Goal: Check status

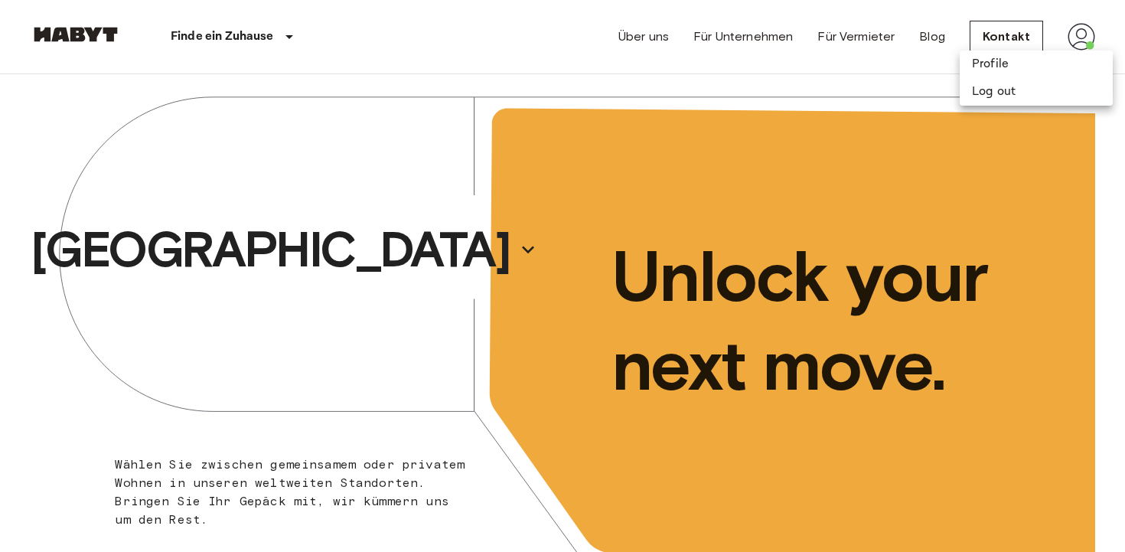
click at [939, 164] on div at bounding box center [562, 276] width 1125 height 552
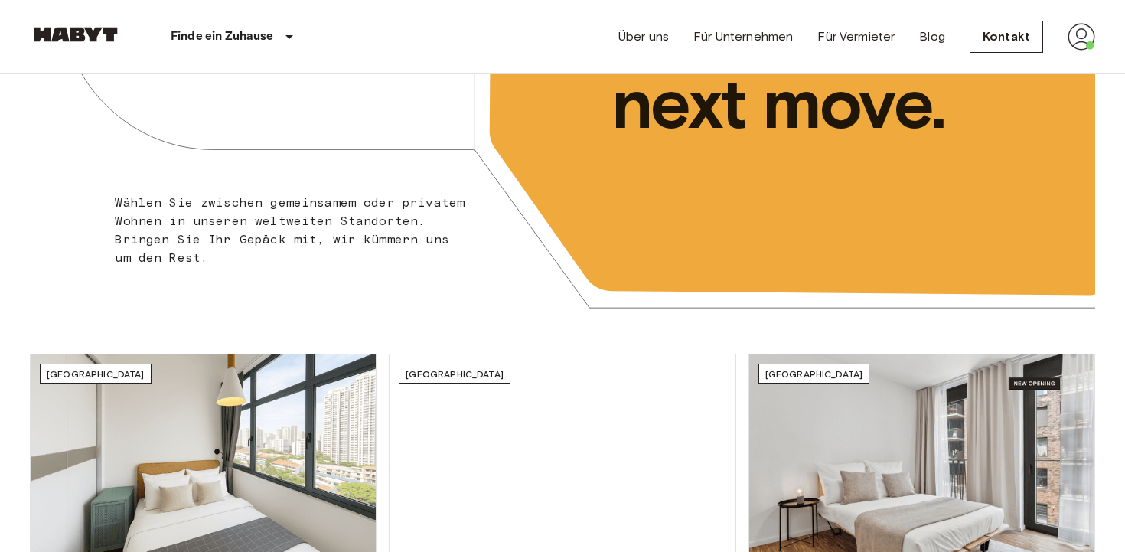
scroll to position [280, 0]
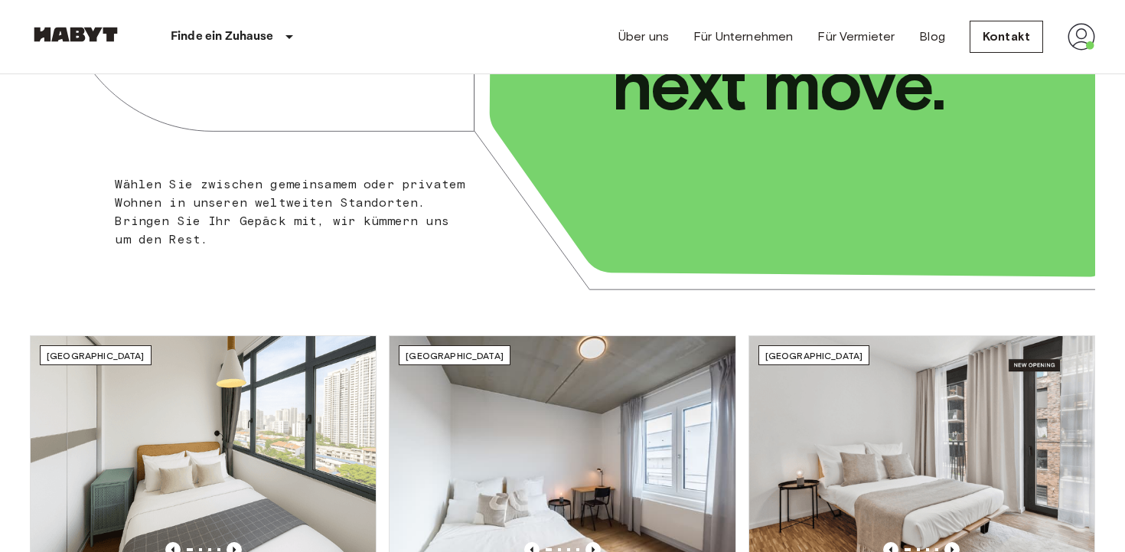
click at [1080, 41] on img at bounding box center [1082, 37] width 28 height 28
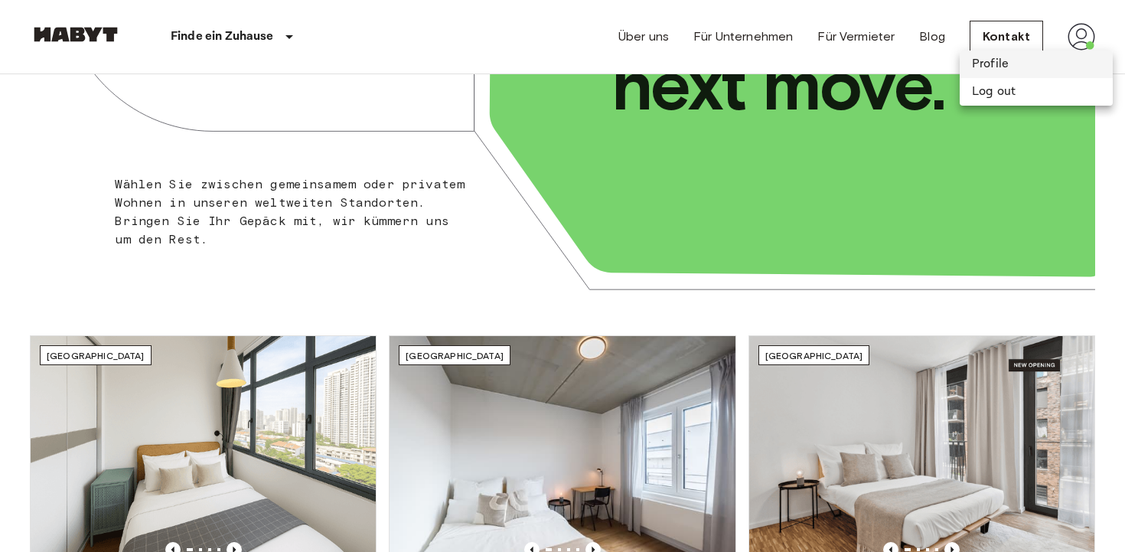
click at [1027, 70] on li "Profile" at bounding box center [1036, 65] width 153 height 28
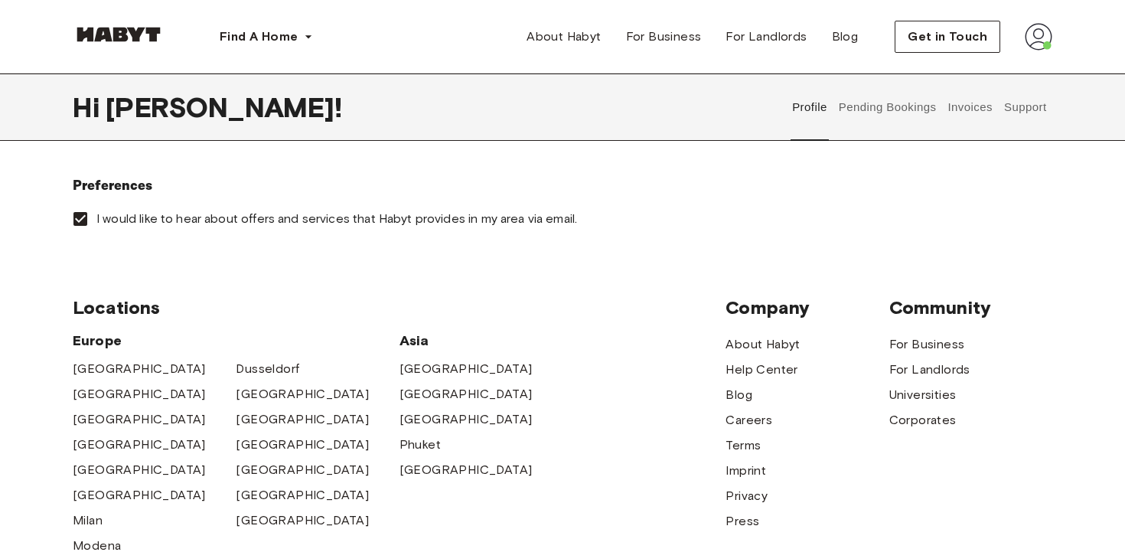
scroll to position [381, 0]
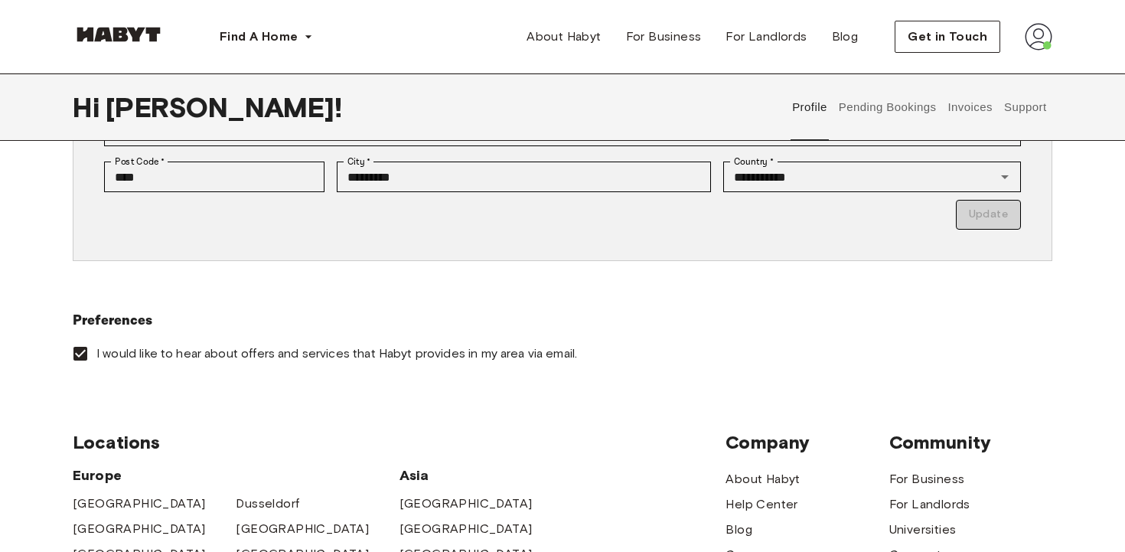
click at [1024, 111] on button "Support" at bounding box center [1025, 106] width 47 height 67
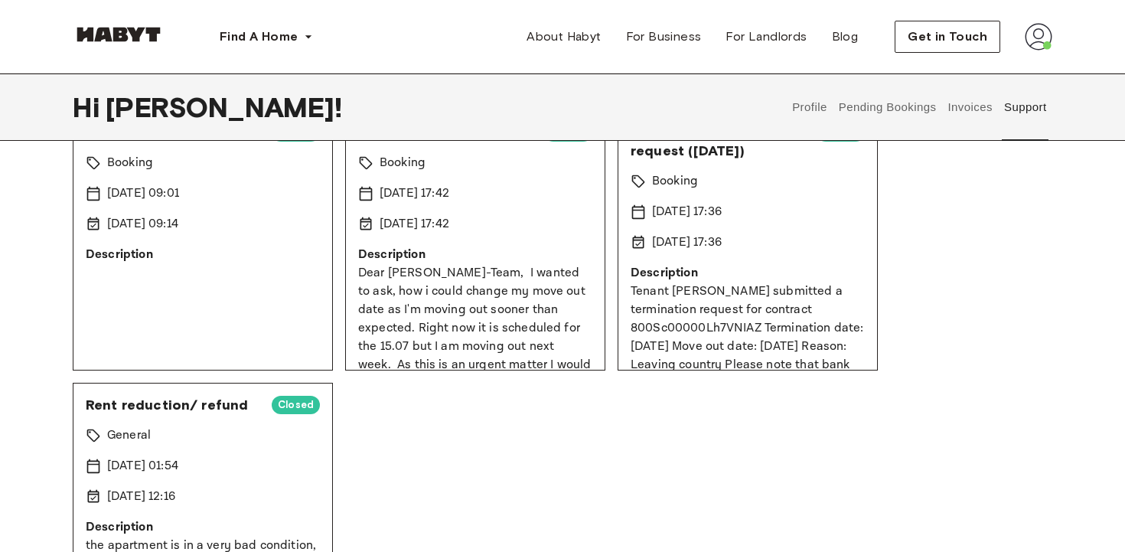
scroll to position [604, 0]
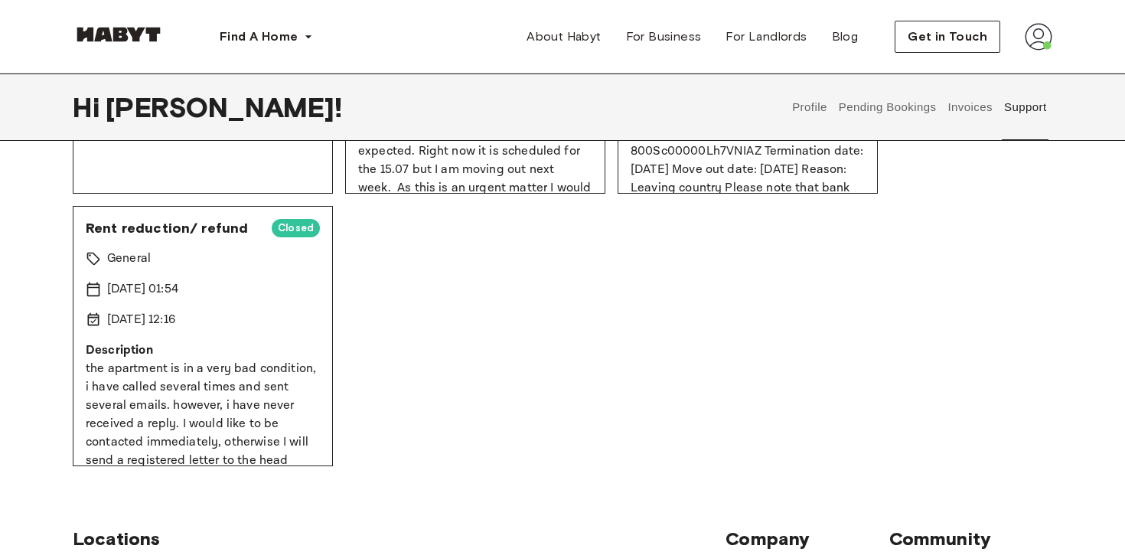
click at [261, 328] on div "[DATE] 12:16" at bounding box center [203, 320] width 234 height 18
click at [251, 245] on div "Rent reduction/ refund Closed General 17 Jun 2025 01:54 9 Aug 2025 12:16 Descri…" at bounding box center [203, 336] width 260 height 260
click at [140, 227] on span "Rent reduction/ refund" at bounding box center [173, 228] width 174 height 18
click at [144, 313] on p "9 Aug 2025 12:16" at bounding box center [141, 320] width 68 height 18
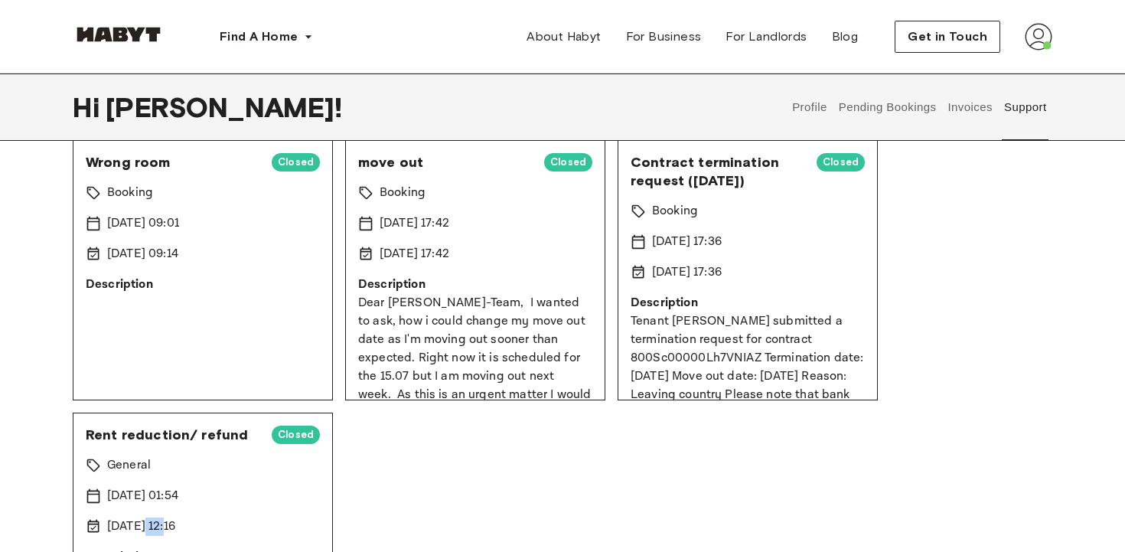
scroll to position [489, 0]
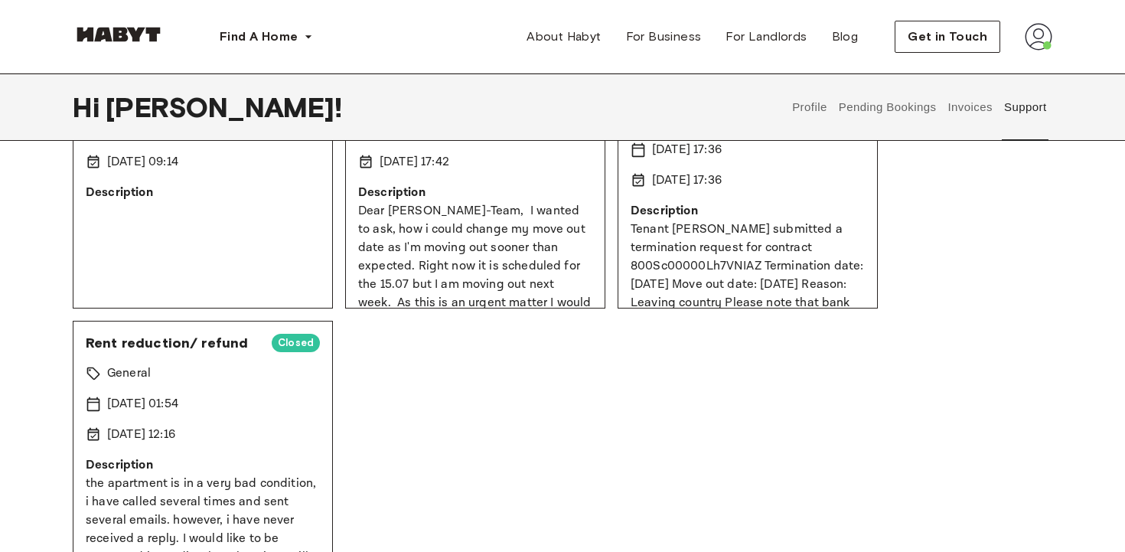
click at [164, 335] on span "Rent reduction/ refund" at bounding box center [173, 343] width 174 height 18
click at [164, 341] on span "Rent reduction/ refund" at bounding box center [173, 343] width 174 height 18
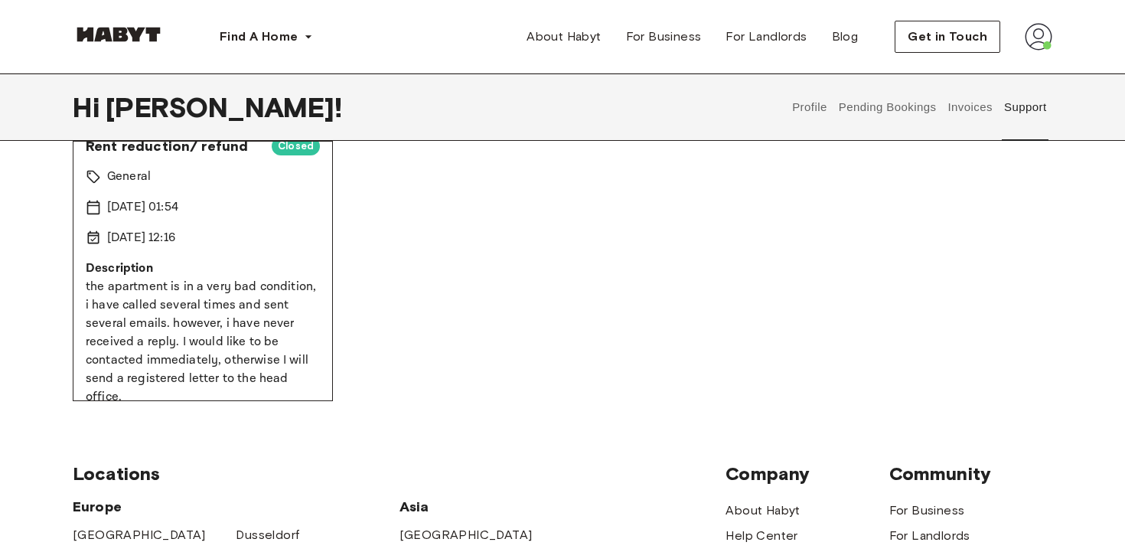
scroll to position [629, 0]
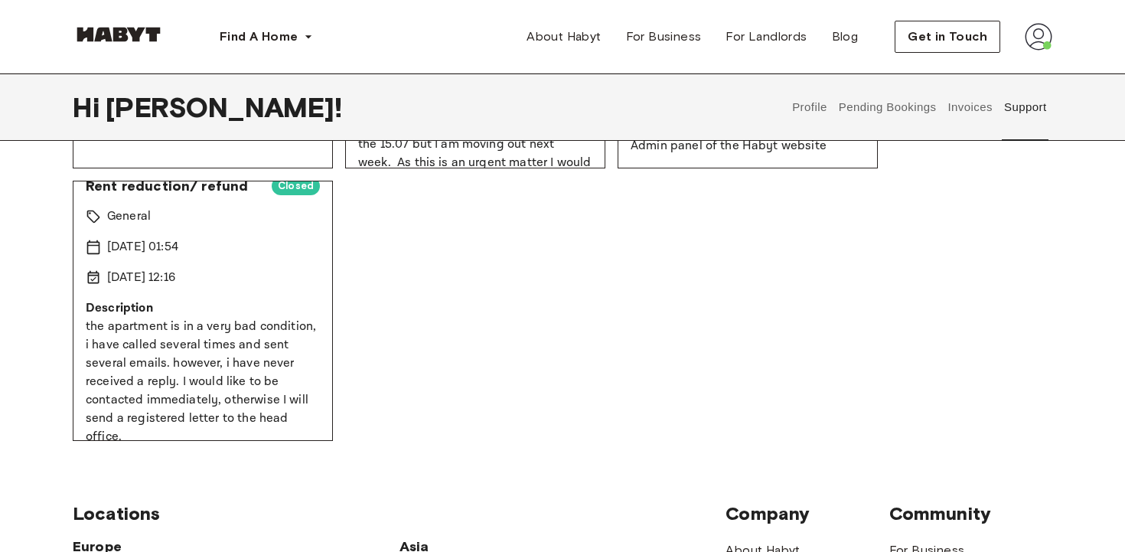
click at [150, 184] on span "Rent reduction/ refund" at bounding box center [173, 186] width 174 height 18
click at [285, 185] on span "Closed" at bounding box center [296, 185] width 48 height 15
click at [285, 184] on span "Closed" at bounding box center [296, 185] width 48 height 15
click at [242, 287] on div "Rent reduction/ refund Closed General 17 Jun 2025 01:54 9 Aug 2025 12:16 Descri…" at bounding box center [203, 311] width 260 height 260
